Goal: Check status

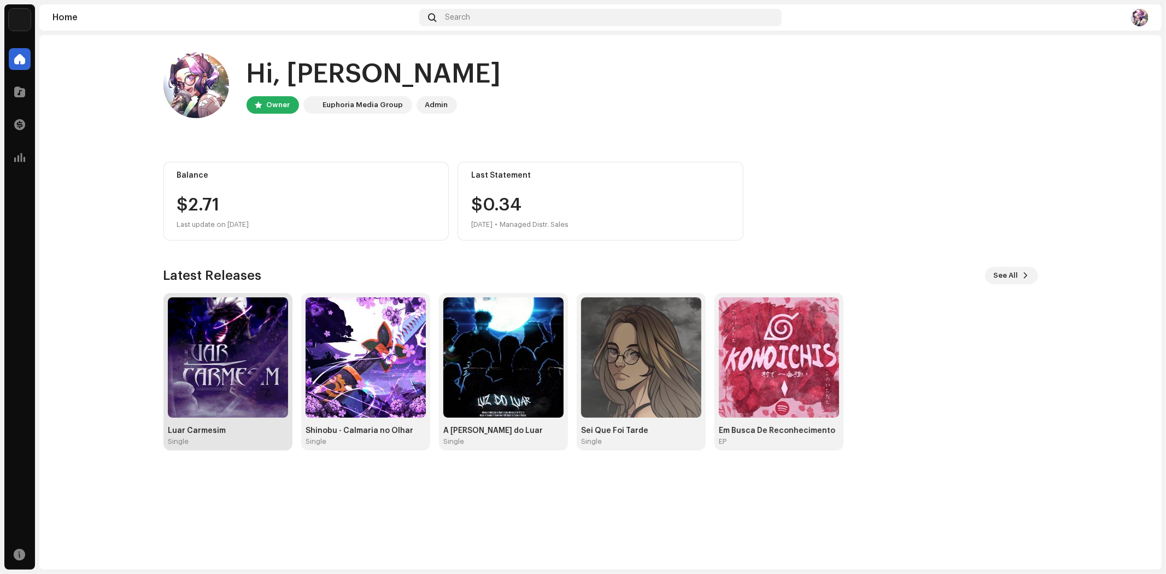
click at [214, 362] on img at bounding box center [228, 357] width 120 height 120
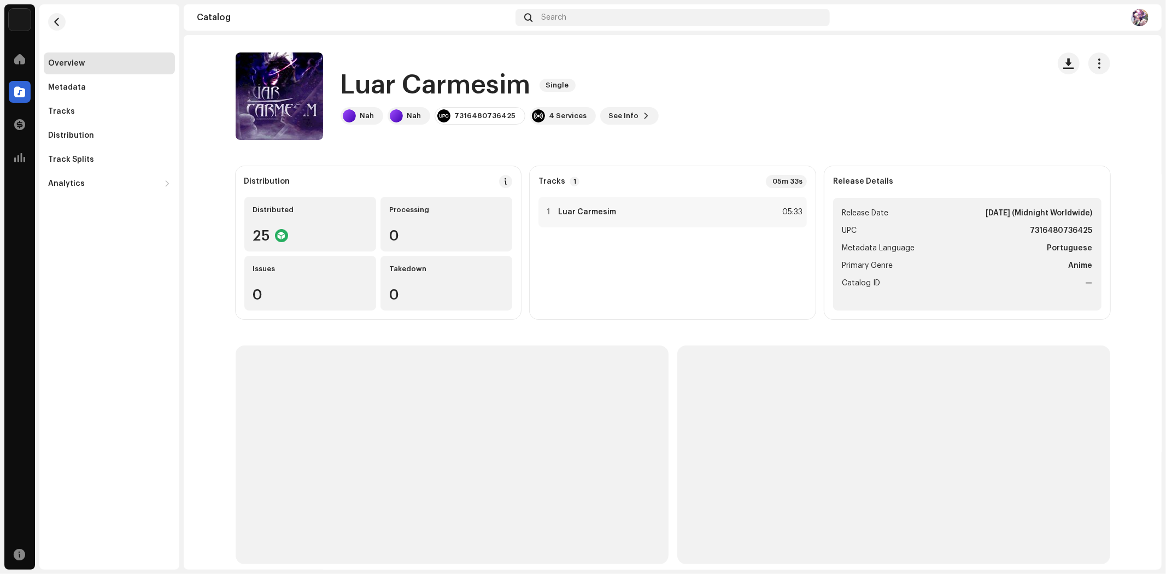
scroll to position [12, 0]
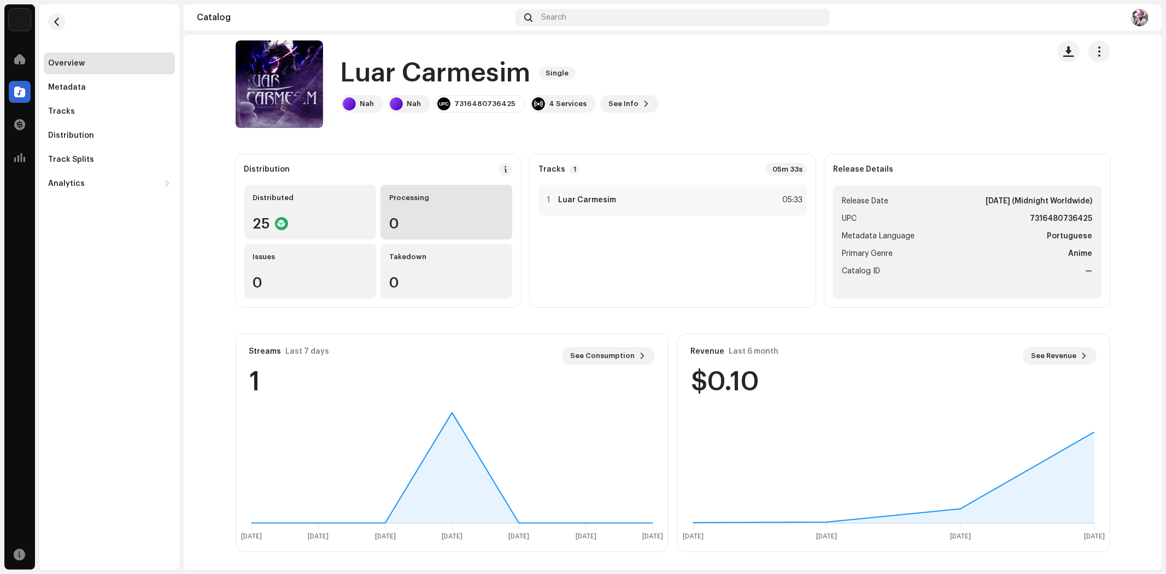
click at [450, 212] on div "Processing 0" at bounding box center [446, 212] width 132 height 55
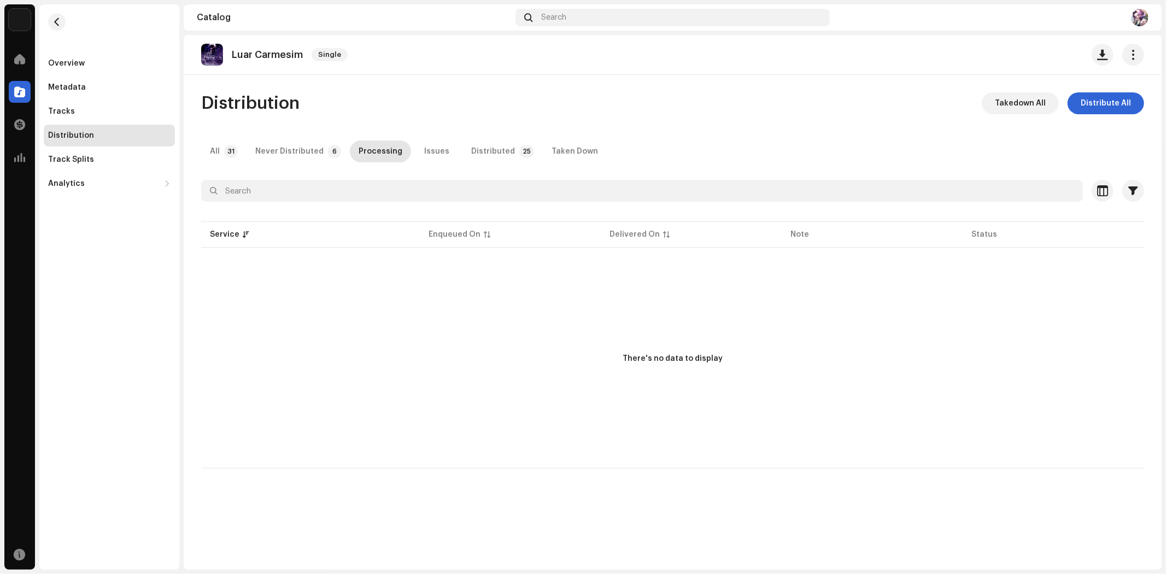
drag, startPoint x: 772, startPoint y: 246, endPoint x: 772, endPoint y: 238, distance: 8.2
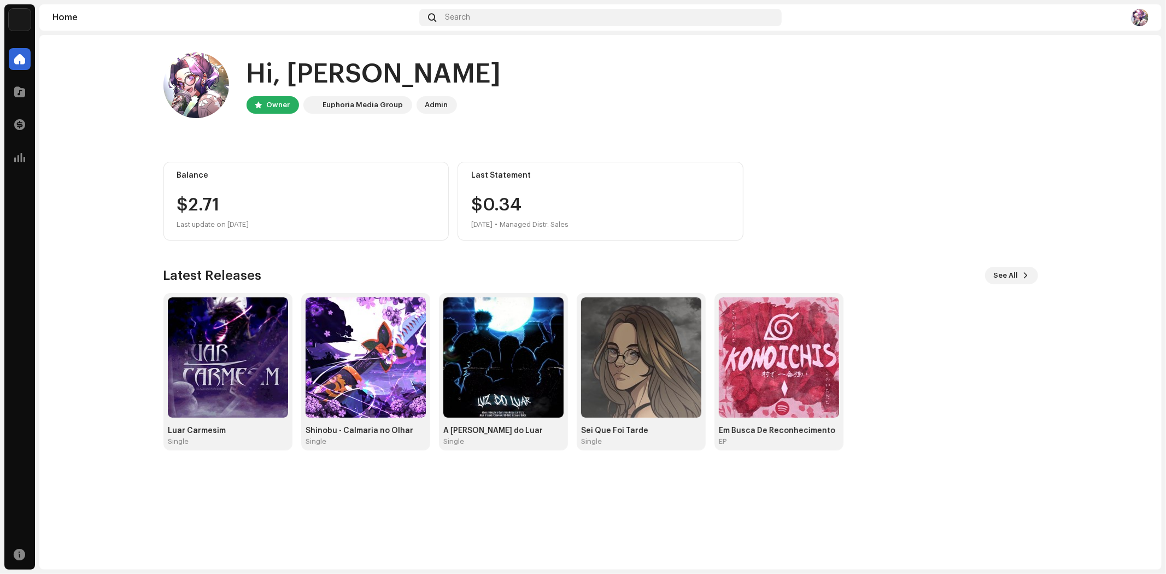
click at [1136, 18] on img at bounding box center [1139, 17] width 17 height 17
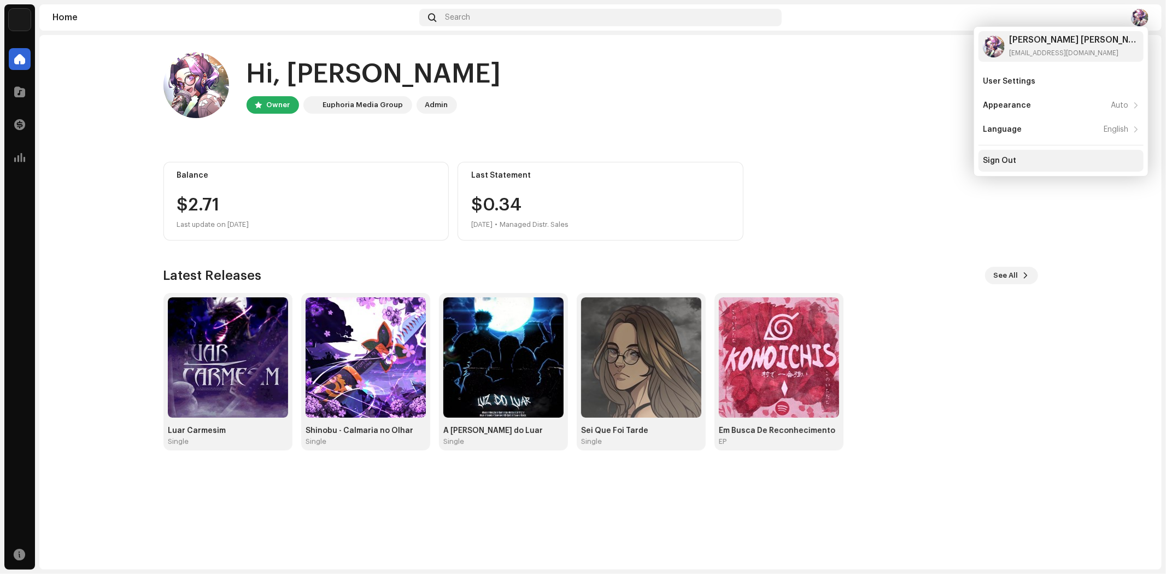
click at [1029, 165] on div "Sign Out" at bounding box center [1060, 161] width 165 height 22
